Goal: Check status: Check status

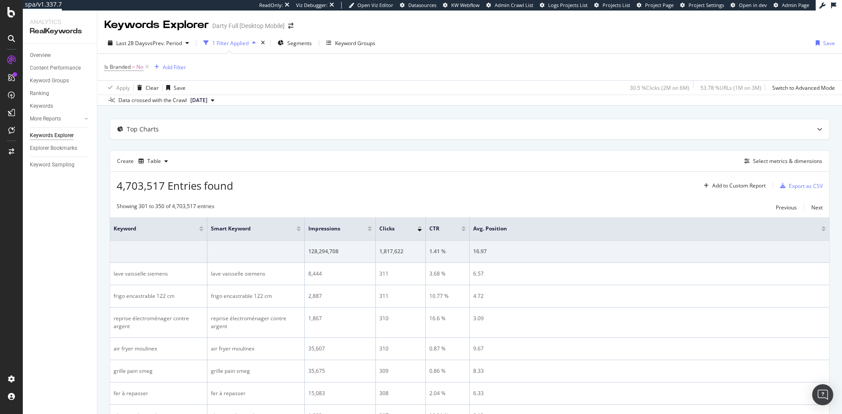
scroll to position [1024, 0]
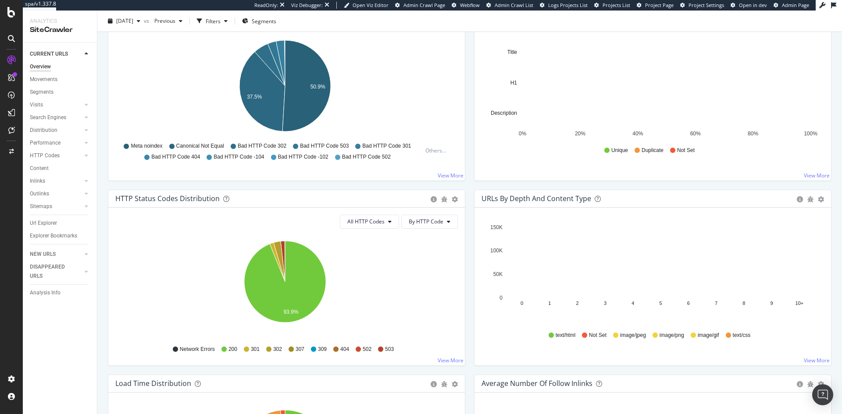
scroll to position [324, 0]
